Goal: Find specific page/section: Find specific page/section

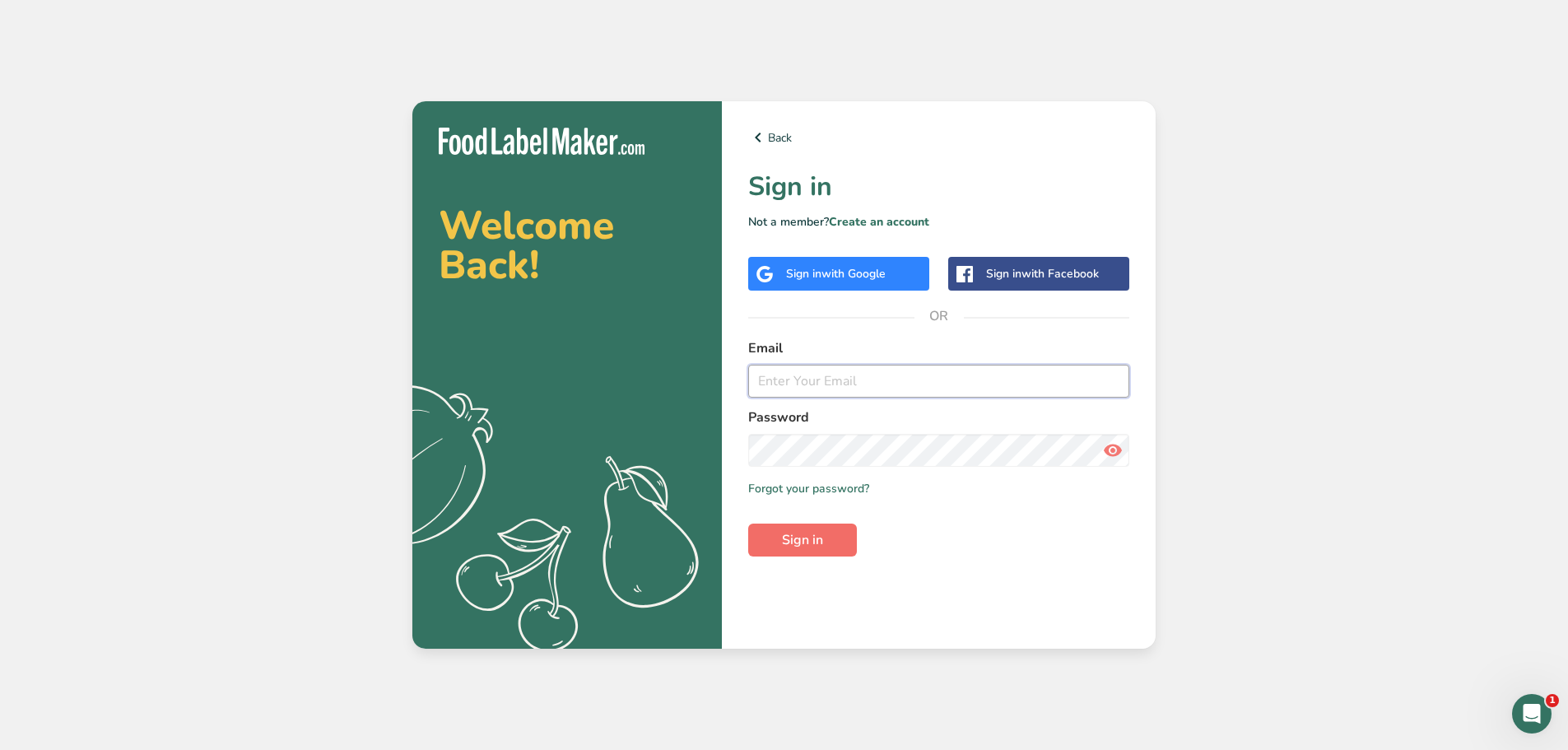
type input "[EMAIL_ADDRESS][DOMAIN_NAME]"
click at [816, 550] on button "Sign in" at bounding box center [802, 539] width 109 height 33
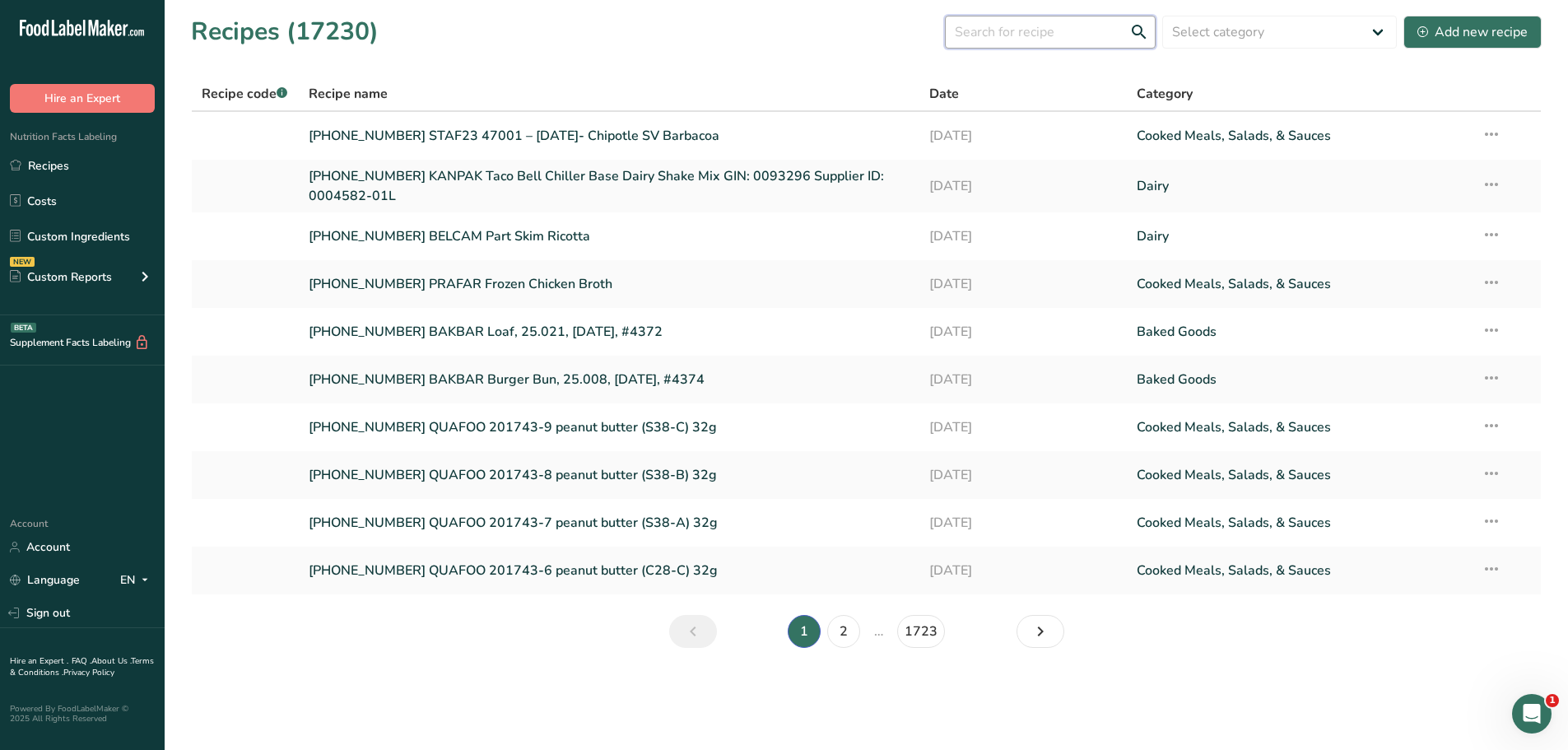
click at [1065, 34] on input "text" at bounding box center [1051, 32] width 211 height 33
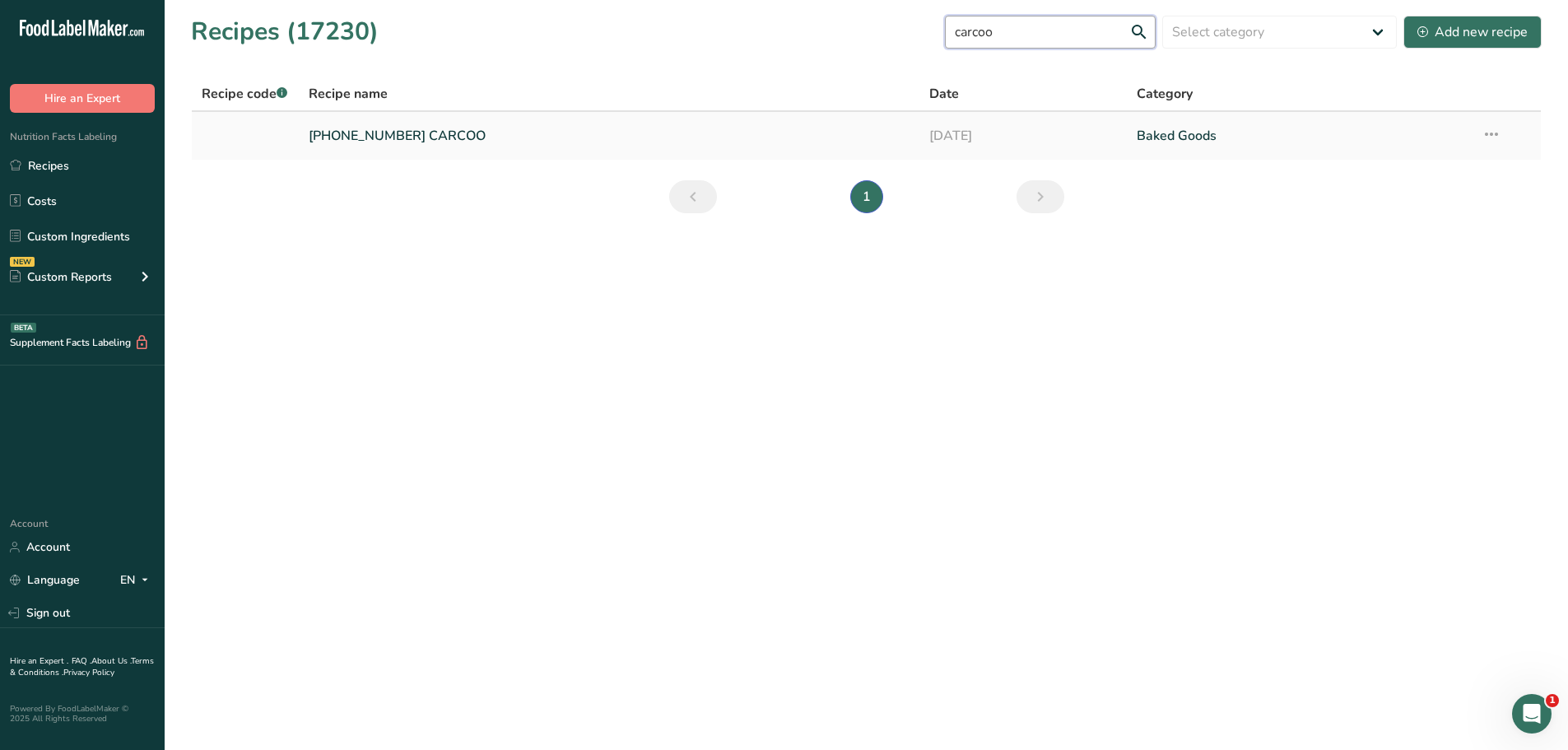
type input "carcoo"
click at [325, 138] on link "[PHONE_NUMBER] CARCOO" at bounding box center [609, 136] width 602 height 35
